Goal: Task Accomplishment & Management: Use online tool/utility

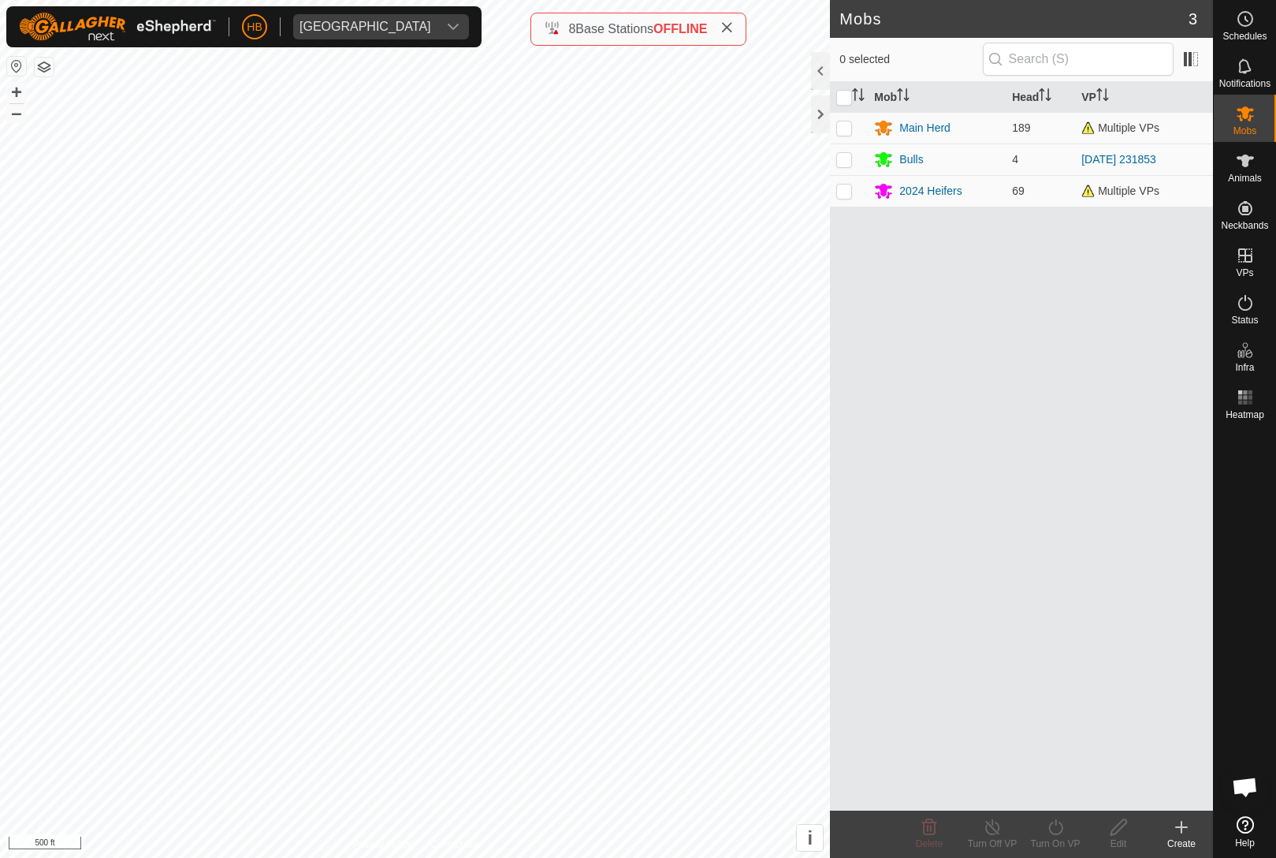
click at [947, 474] on div "Mob Head VP Main Herd 189 Multiple VPs Bulls 4 [DATE] 231853 2024 Heifers 69 Mu…" at bounding box center [1021, 446] width 383 height 728
click at [1174, 261] on link "In Rotation" at bounding box center [1145, 255] width 135 height 32
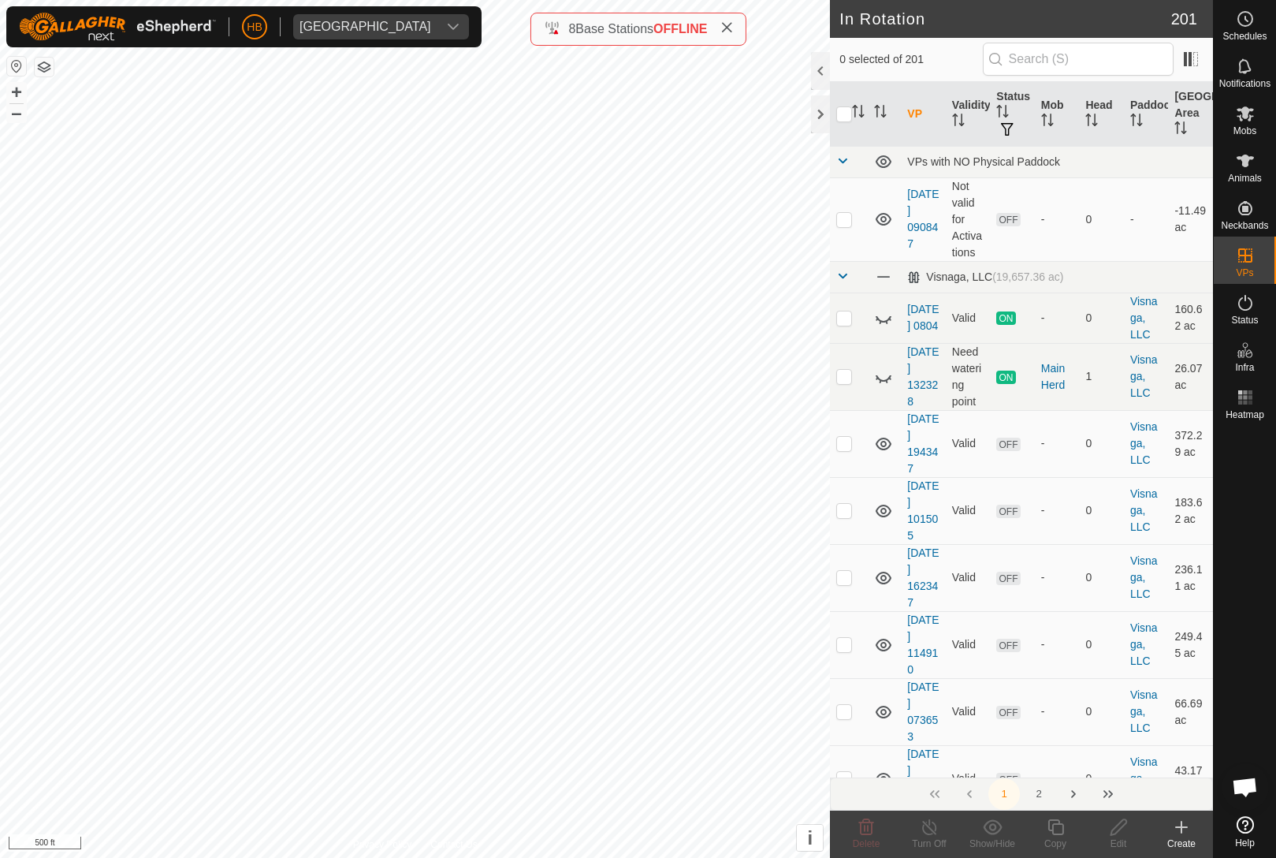
click at [1012, 113] on th "Status" at bounding box center [1012, 114] width 45 height 65
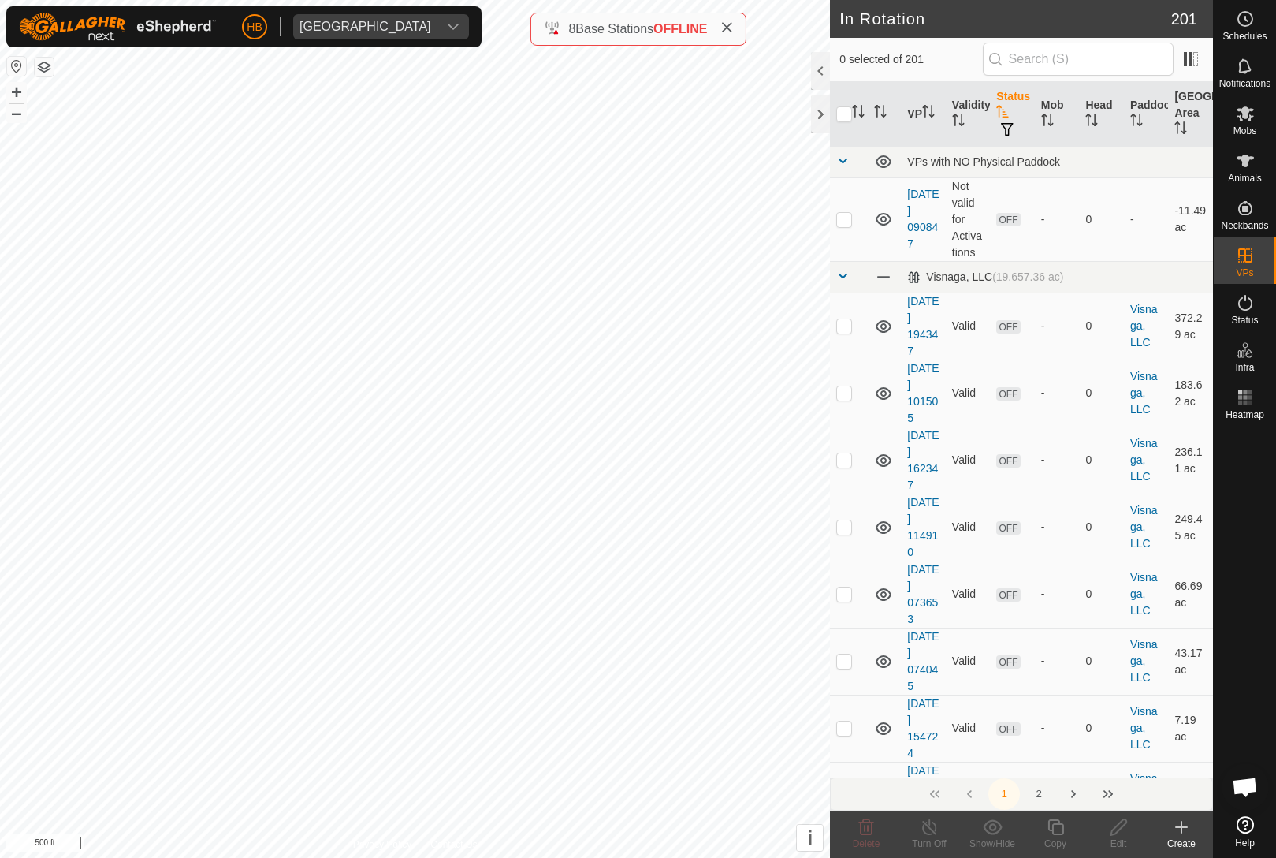
click at [1015, 123] on button "button" at bounding box center [1007, 130] width 22 height 16
click at [1015, 102] on th "Status" at bounding box center [1012, 114] width 45 height 65
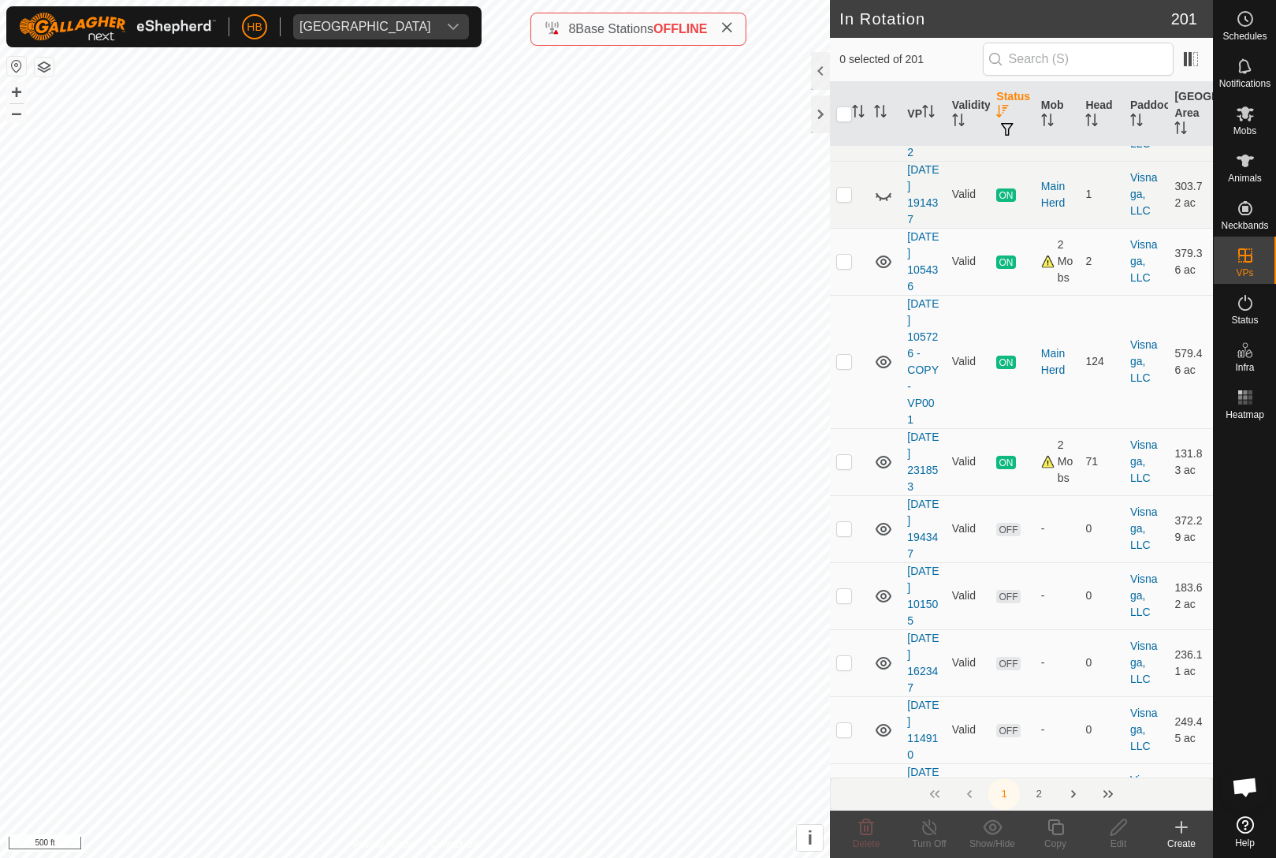
scroll to position [583, 0]
click at [851, 468] on p-checkbox at bounding box center [844, 462] width 16 height 13
checkbox input "true"
click at [1059, 824] on icon at bounding box center [1056, 827] width 16 height 16
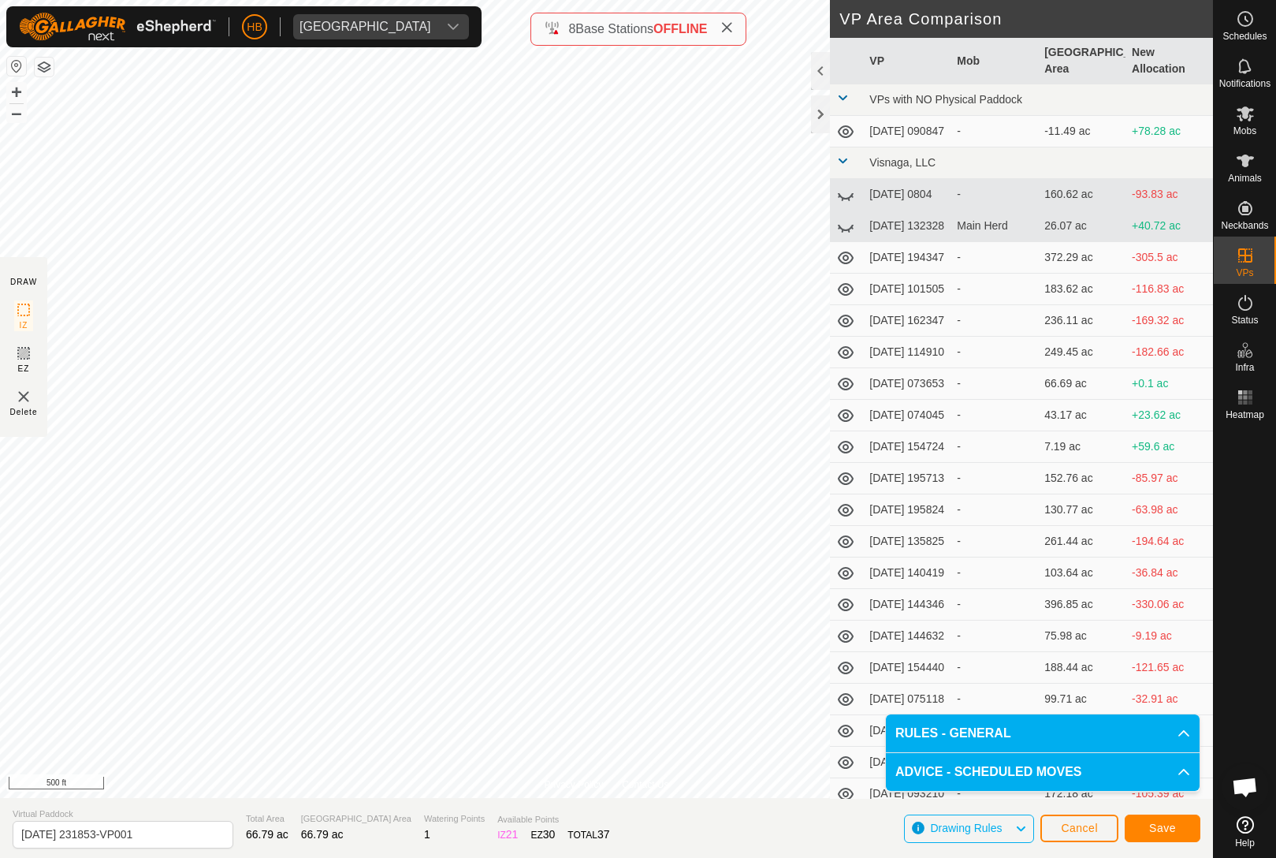
click at [1179, 824] on button "Save" at bounding box center [1163, 828] width 76 height 28
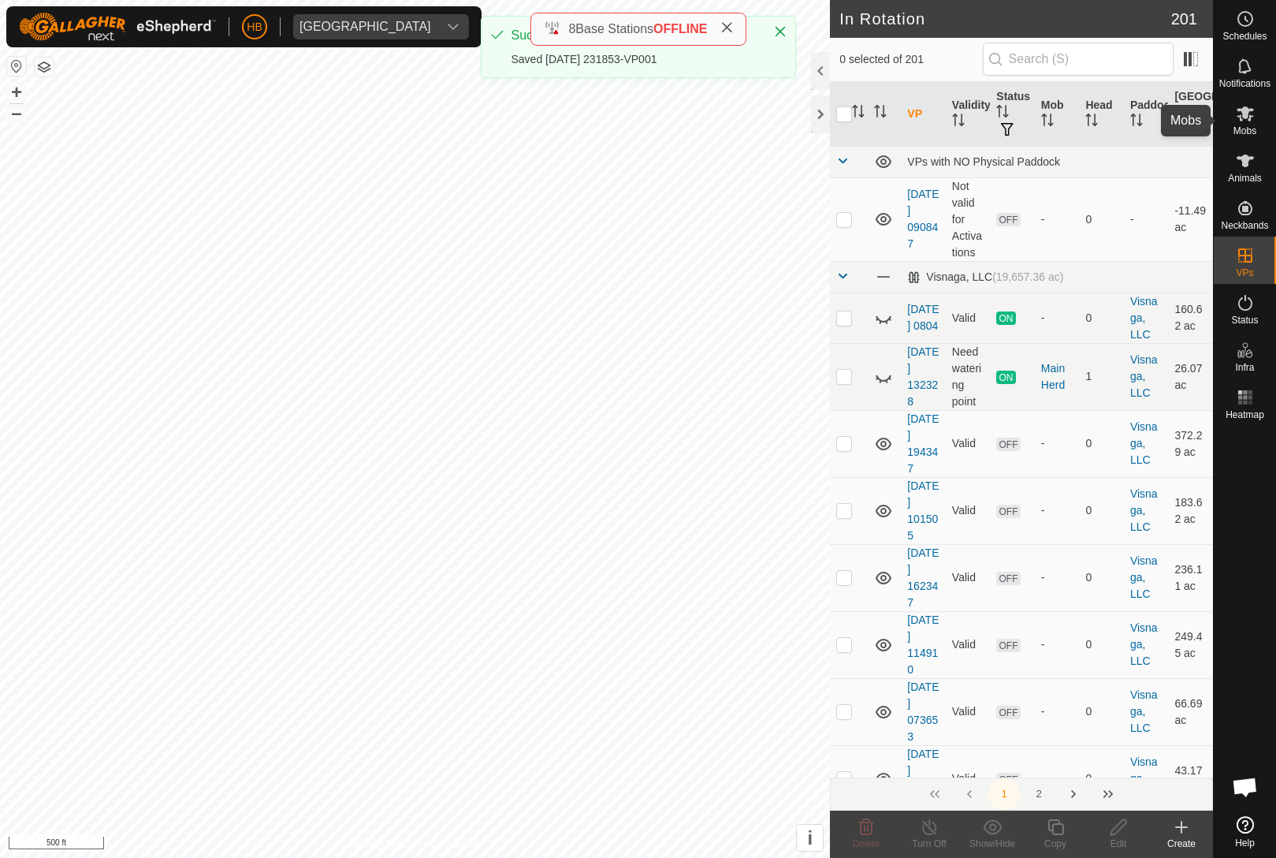
click at [1253, 126] on span "Mobs" at bounding box center [1245, 130] width 23 height 9
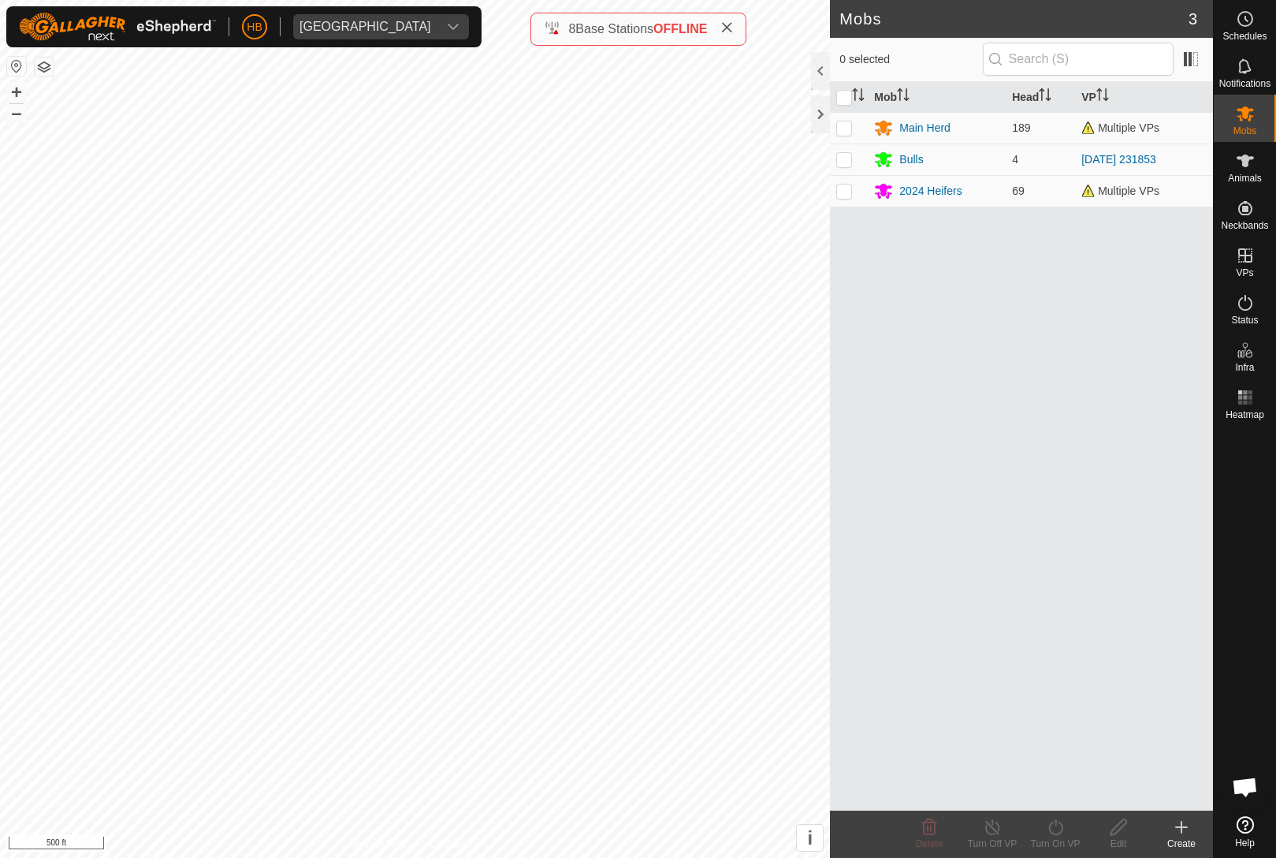
click at [845, 169] on td at bounding box center [849, 159] width 38 height 32
checkbox input "true"
click at [843, 203] on td at bounding box center [849, 191] width 38 height 32
checkbox input "true"
click at [1070, 834] on turn-on-svg-icon at bounding box center [1055, 826] width 63 height 19
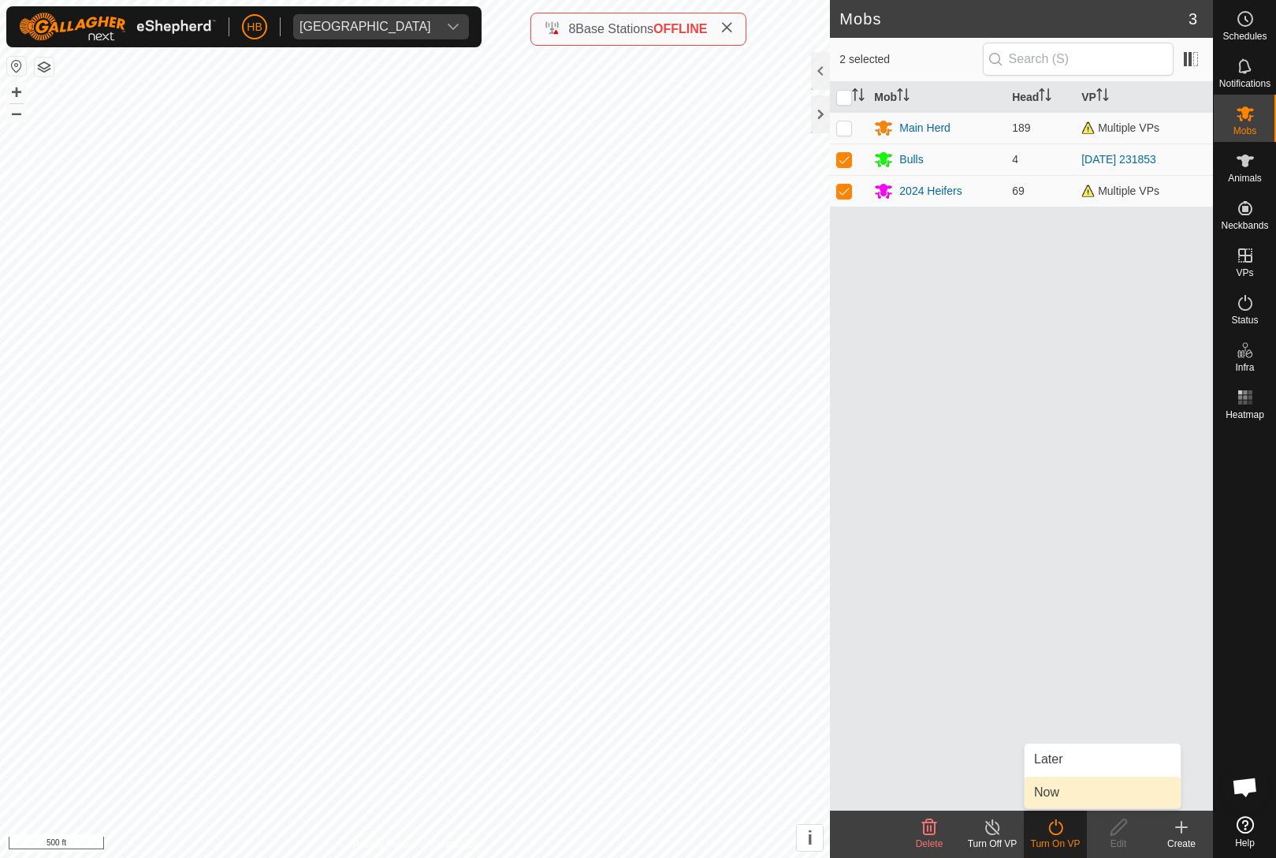
click at [1090, 790] on link "Now" at bounding box center [1103, 792] width 156 height 32
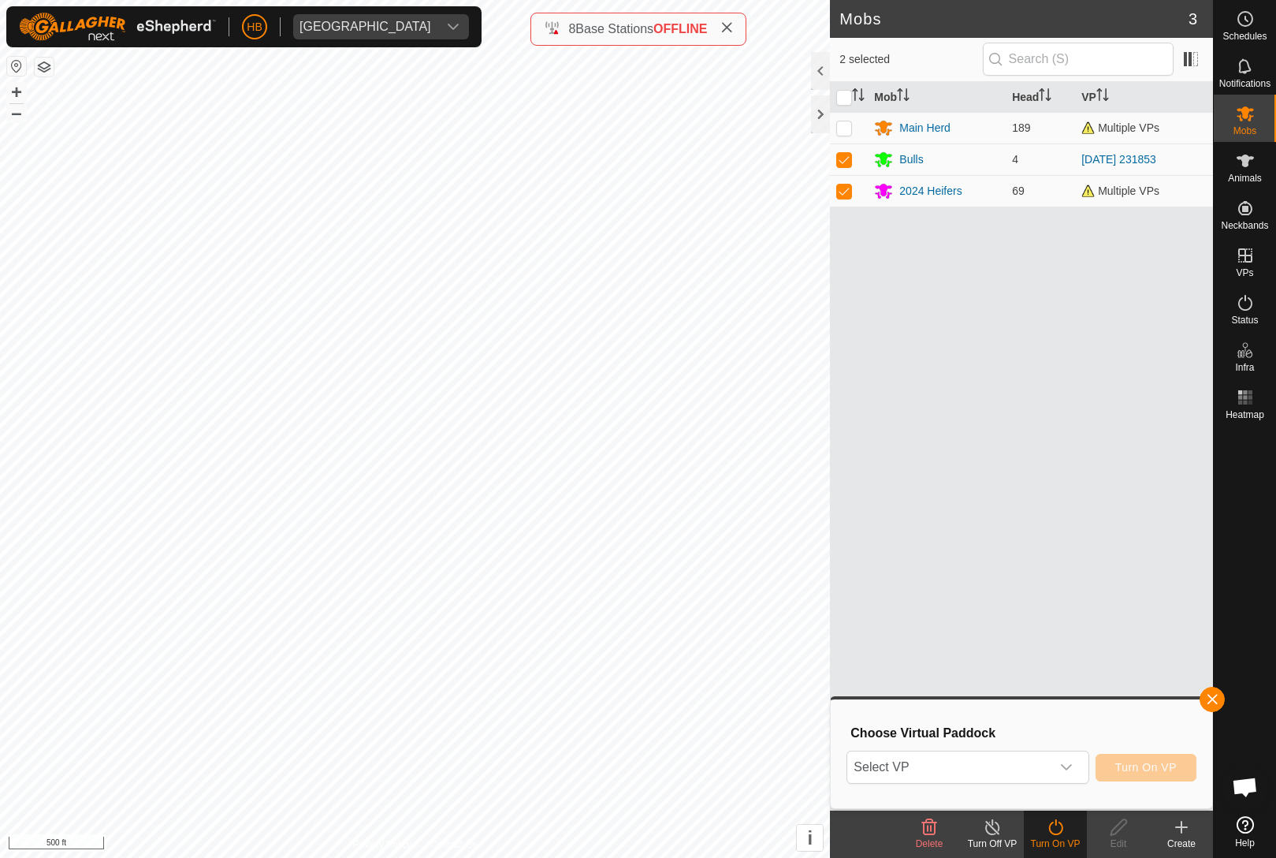
click at [1048, 777] on span "Select VP" at bounding box center [948, 767] width 203 height 32
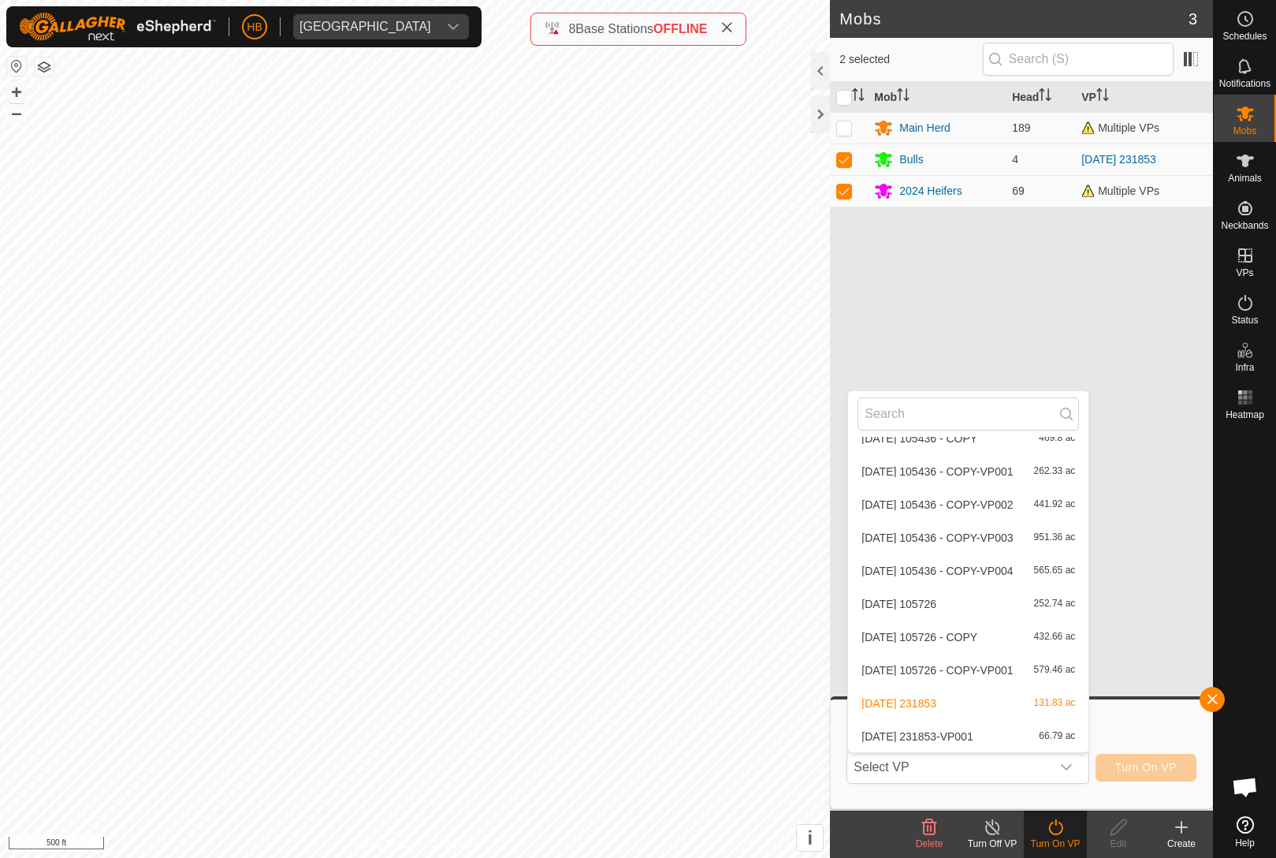
scroll to position [6602, 0]
click at [1065, 732] on span "66.79 ac" at bounding box center [1057, 736] width 36 height 11
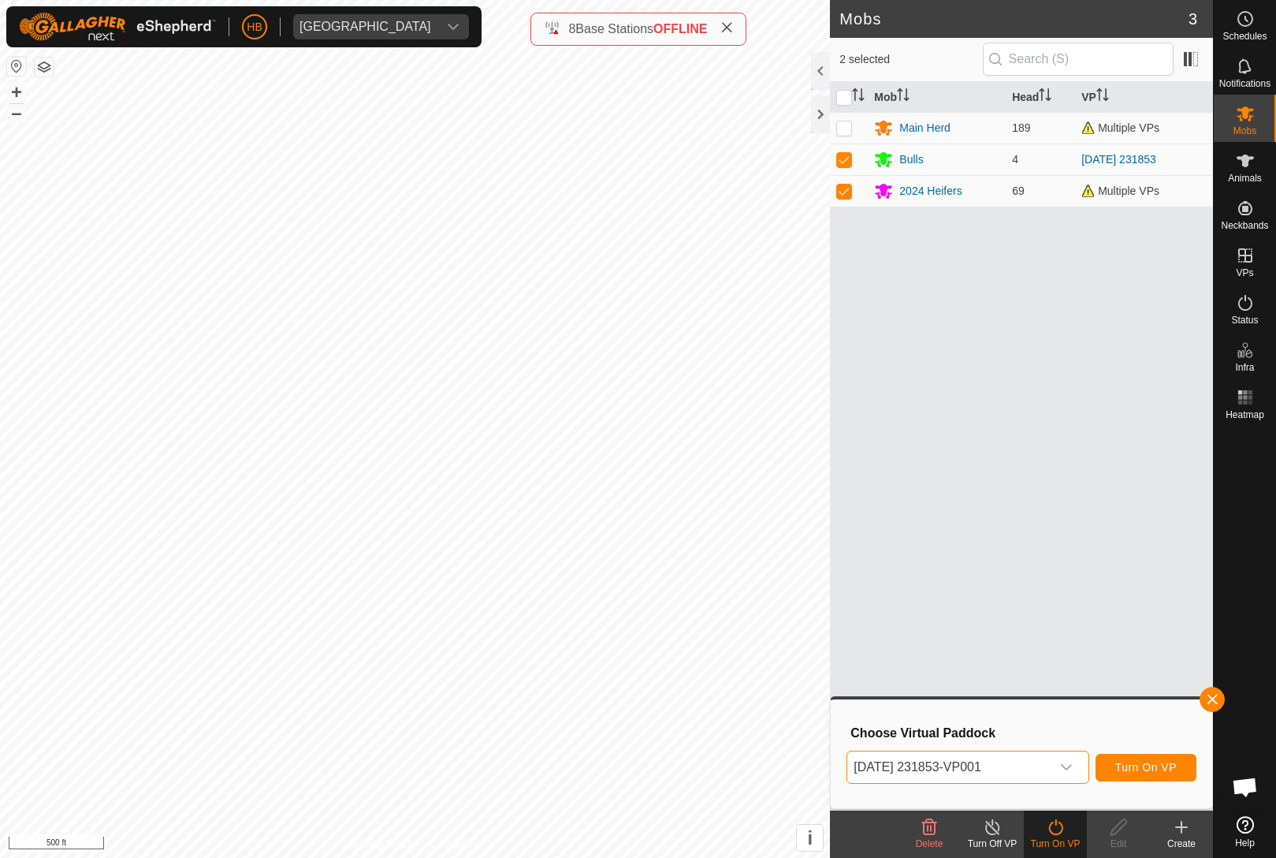
click at [1156, 761] on span "Turn On VP" at bounding box center [1145, 767] width 61 height 13
